Goal: Information Seeking & Learning: Learn about a topic

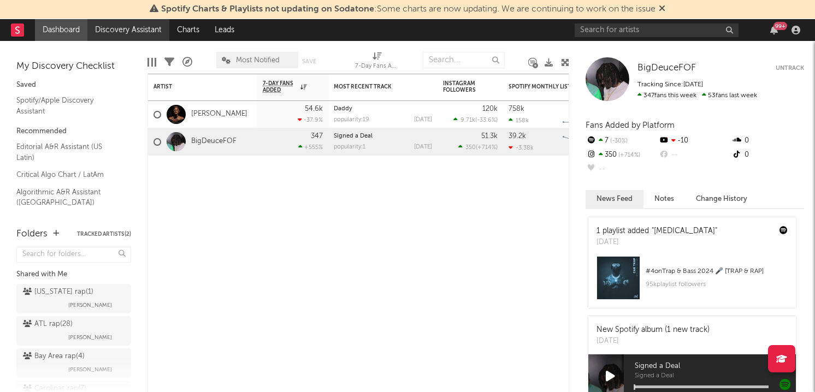
click at [115, 30] on link "Discovery Assistant" at bounding box center [128, 30] width 82 height 22
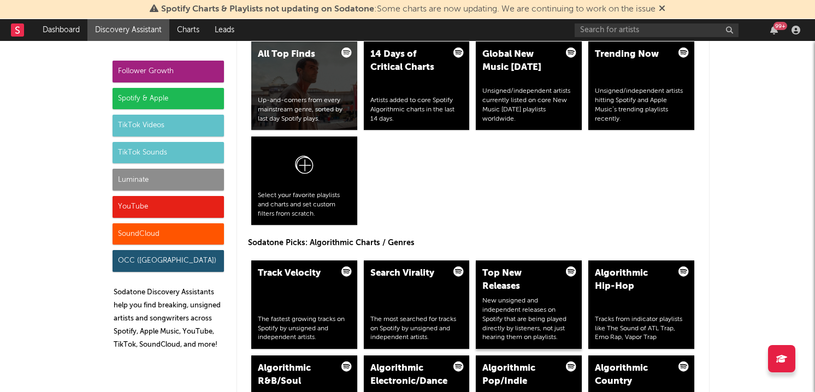
scroll to position [1171, 0]
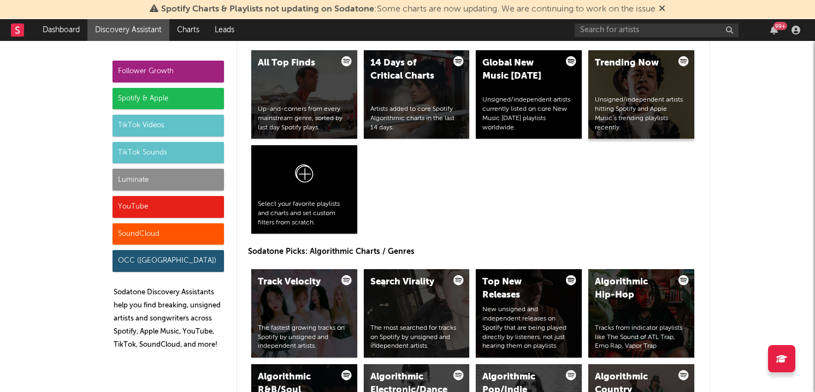
click at [612, 69] on div "Trending Now" at bounding box center [632, 63] width 74 height 13
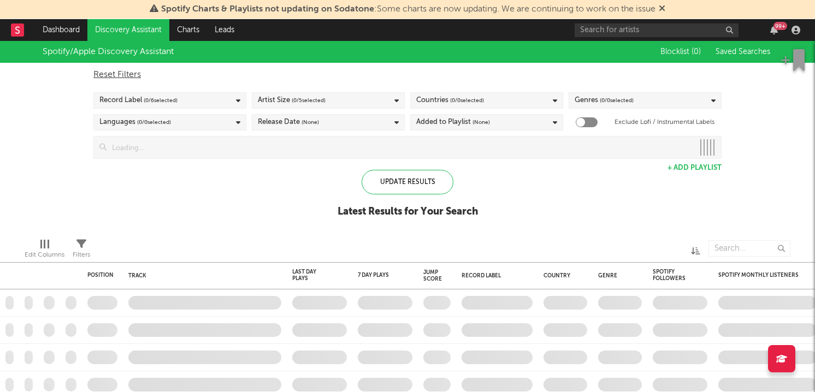
checkbox input "true"
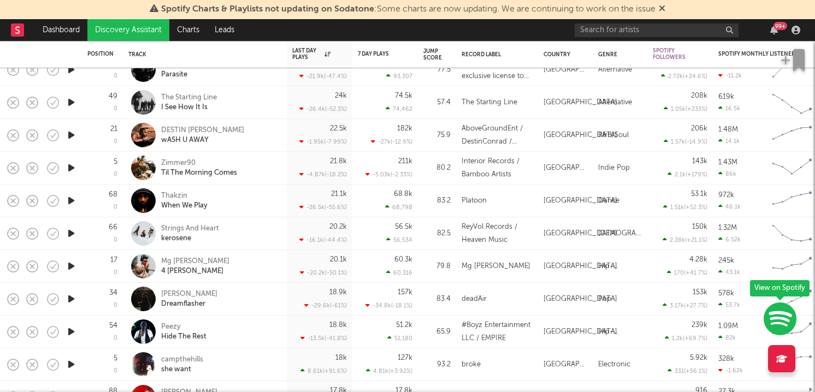
click at [71, 270] on icon "button" at bounding box center [71, 266] width 11 height 14
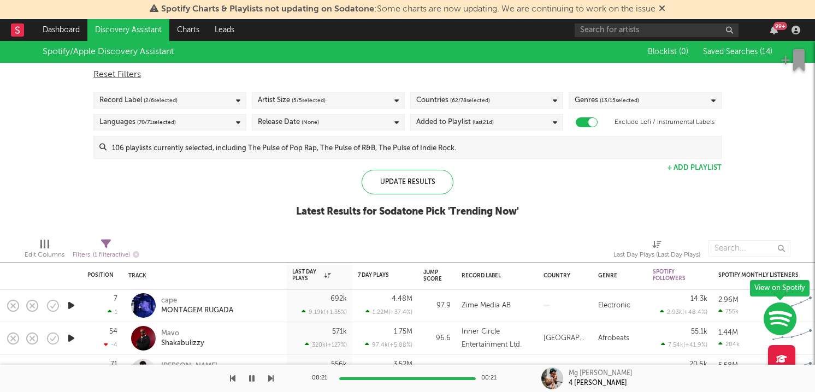
click at [134, 33] on link "Discovery Assistant" at bounding box center [128, 30] width 82 height 22
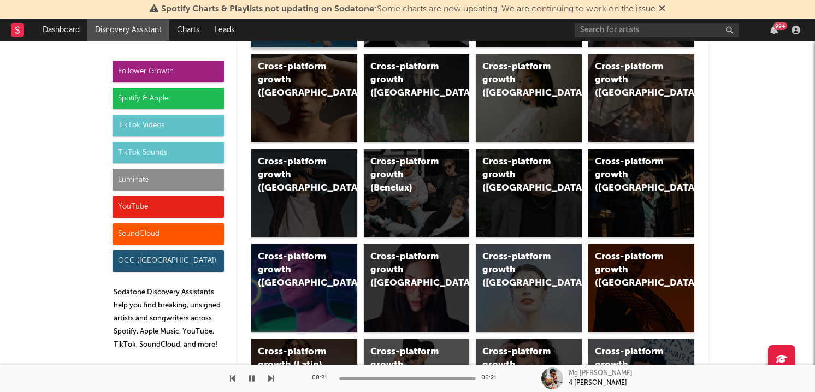
scroll to position [271, 0]
